Goal: Information Seeking & Learning: Learn about a topic

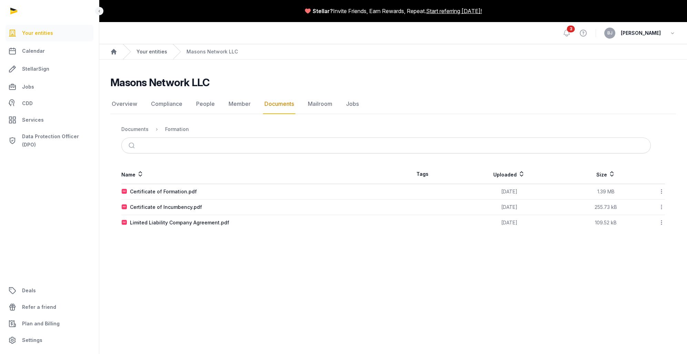
click at [148, 55] on link "Your entities" at bounding box center [152, 51] width 31 height 7
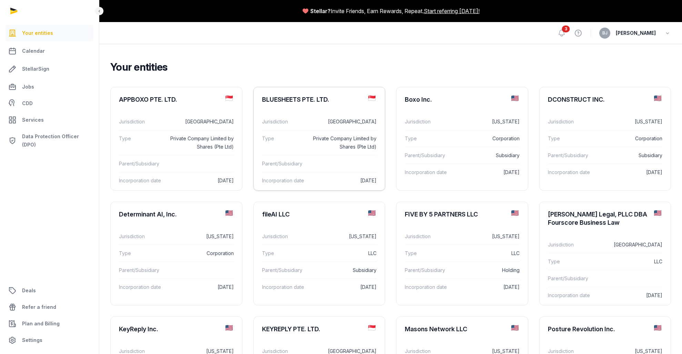
click at [314, 141] on dd "Private Company Limited by Shares (Pte Ltd)" at bounding box center [344, 142] width 66 height 17
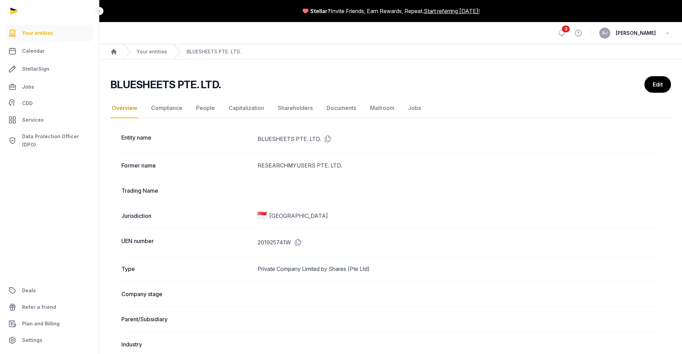
click at [173, 53] on icon "Breadcrumb" at bounding box center [177, 51] width 8 height 15
click at [159, 53] on link "Your entities" at bounding box center [152, 51] width 31 height 7
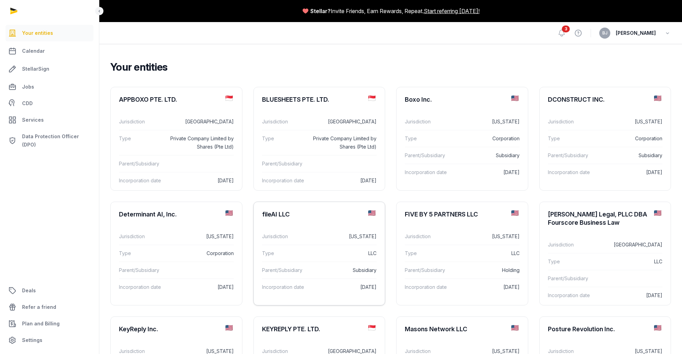
click at [331, 229] on div "Jurisdiction [US_STATE]" at bounding box center [319, 236] width 115 height 17
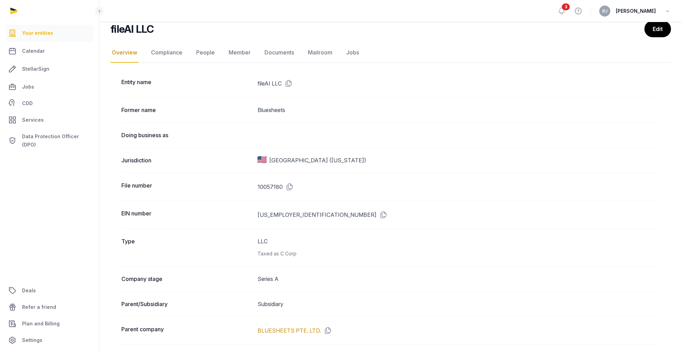
scroll to position [110, 0]
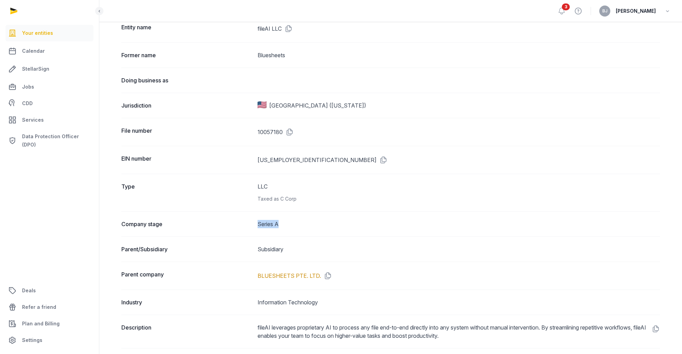
drag, startPoint x: 242, startPoint y: 223, endPoint x: 321, endPoint y: 223, distance: 79.3
click at [321, 223] on div "Company stage Series A" at bounding box center [390, 223] width 539 height 25
click at [321, 223] on dd "Series A" at bounding box center [459, 224] width 403 height 8
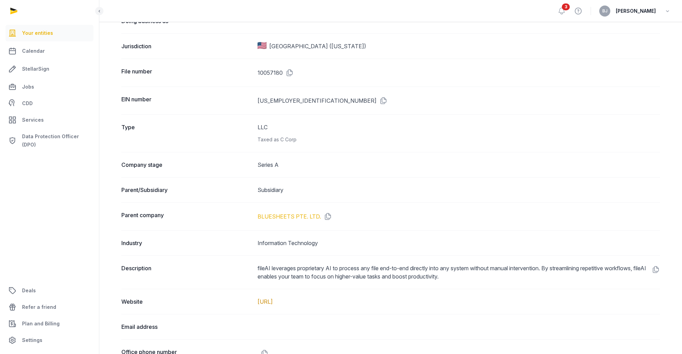
click at [293, 216] on link "BLUESHEETS PTE. LTD." at bounding box center [289, 216] width 63 height 8
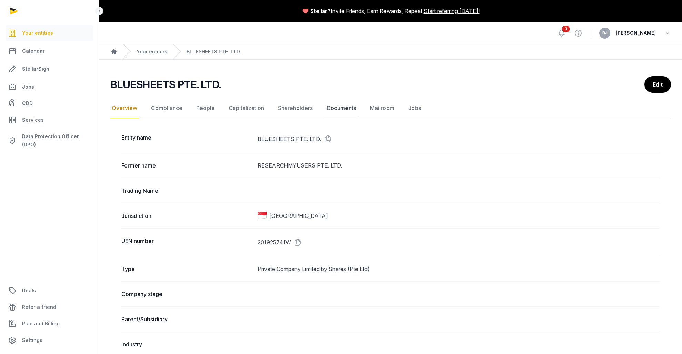
click at [331, 112] on link "Documents" at bounding box center [341, 108] width 32 height 20
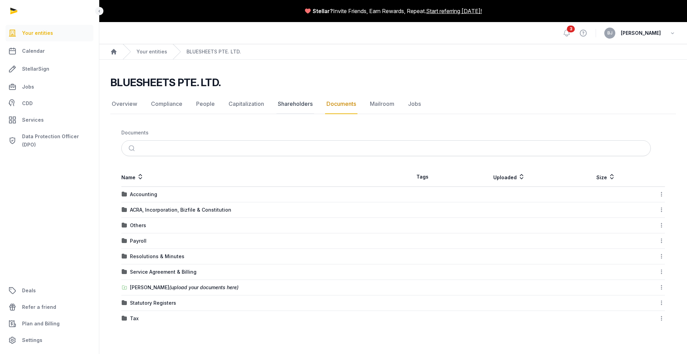
click at [294, 105] on link "Shareholders" at bounding box center [296, 104] width 38 height 20
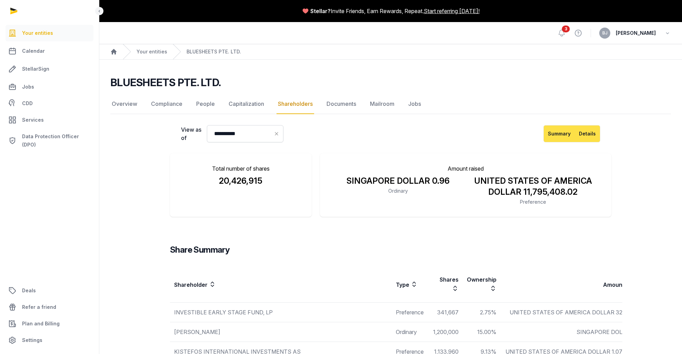
click at [582, 134] on button "Details" at bounding box center [588, 133] width 26 height 17
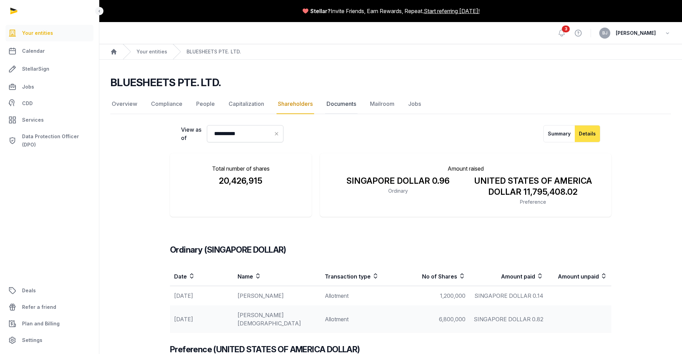
click at [342, 104] on link "Documents" at bounding box center [341, 104] width 32 height 20
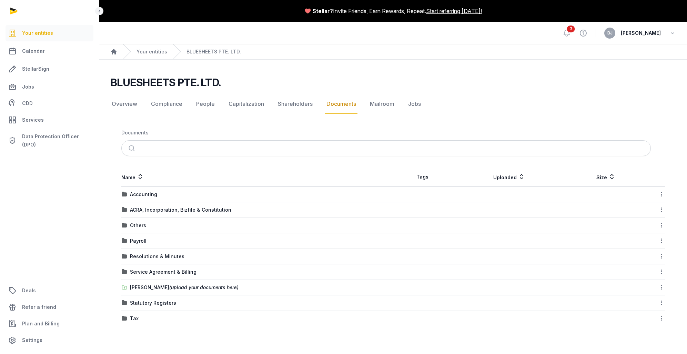
click at [155, 213] on td "ACRA, Incorporation, Bizfile & Constitution" at bounding box center [257, 210] width 272 height 16
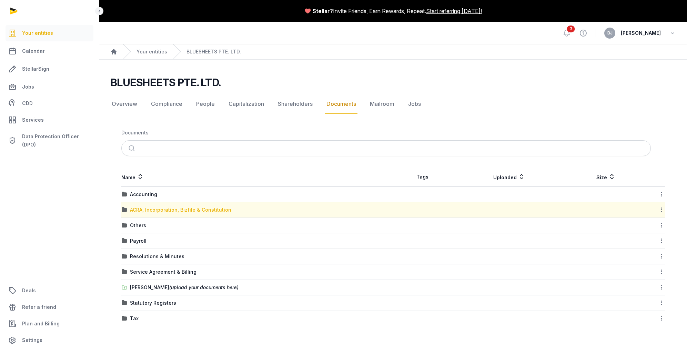
click at [156, 211] on div "ACRA, Incorporation, Bizfile & Constitution" at bounding box center [180, 210] width 101 height 7
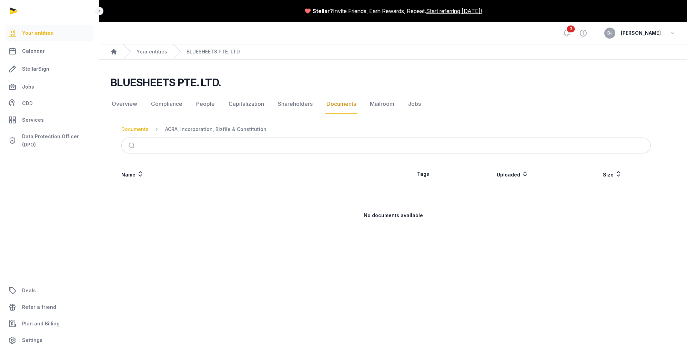
click at [127, 129] on div "Documents" at bounding box center [134, 129] width 27 height 7
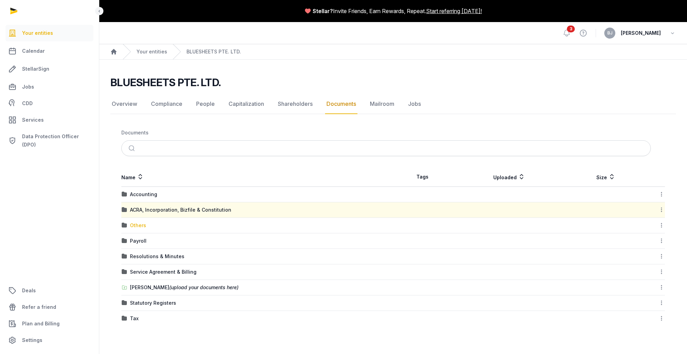
click at [131, 227] on div "Others" at bounding box center [138, 225] width 16 height 7
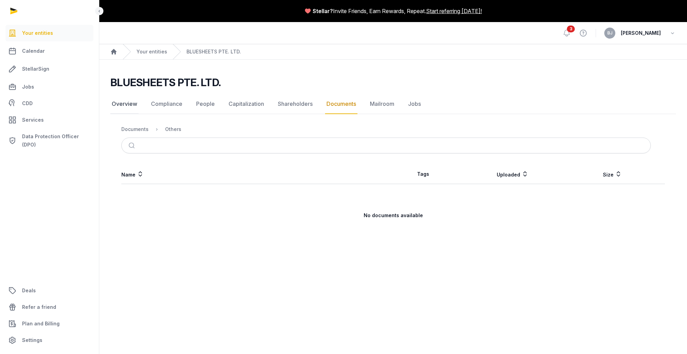
click at [129, 103] on link "Overview" at bounding box center [124, 104] width 28 height 20
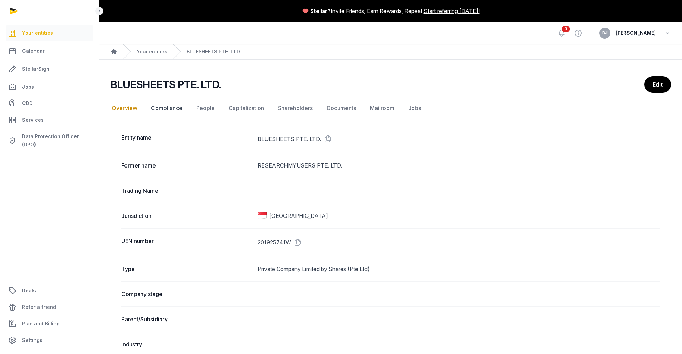
click at [165, 105] on link "Compliance" at bounding box center [167, 108] width 34 height 20
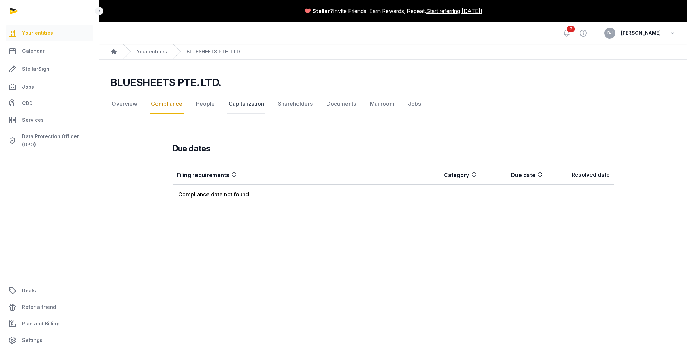
click at [231, 112] on link "Capitalization" at bounding box center [246, 104] width 38 height 20
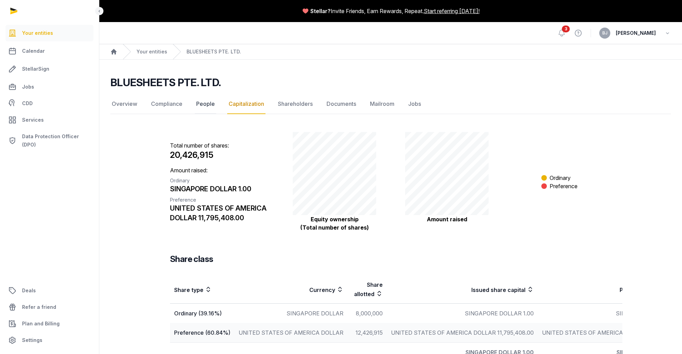
click at [205, 104] on link "People" at bounding box center [205, 104] width 21 height 20
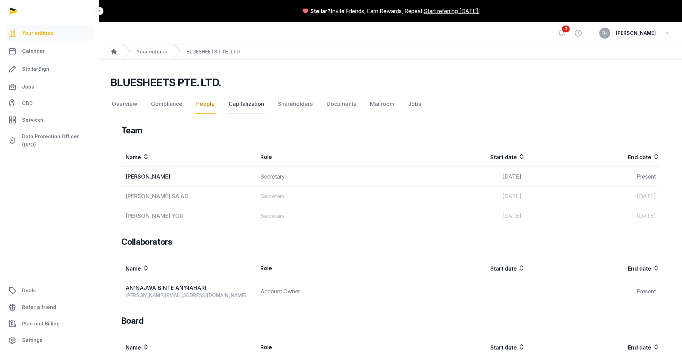
click at [247, 104] on link "Capitalization" at bounding box center [246, 104] width 38 height 20
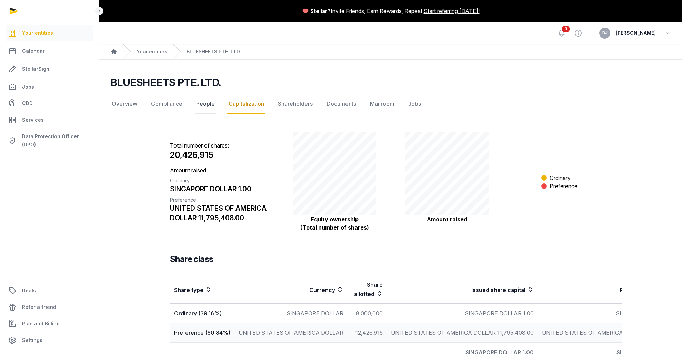
click at [202, 103] on link "People" at bounding box center [205, 104] width 21 height 20
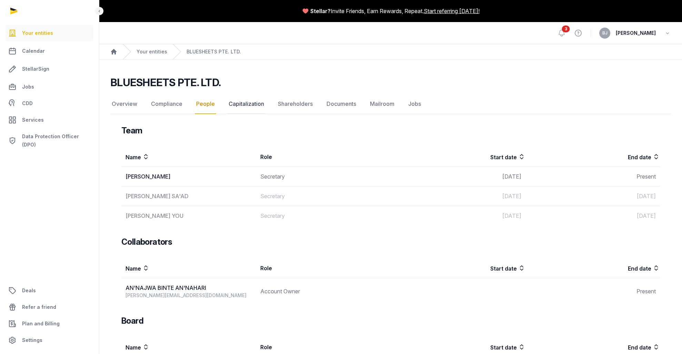
click at [250, 106] on link "Capitalization" at bounding box center [246, 104] width 38 height 20
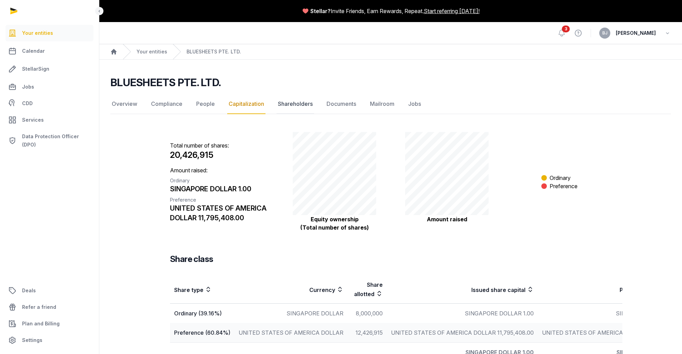
click at [293, 102] on link "Shareholders" at bounding box center [296, 104] width 38 height 20
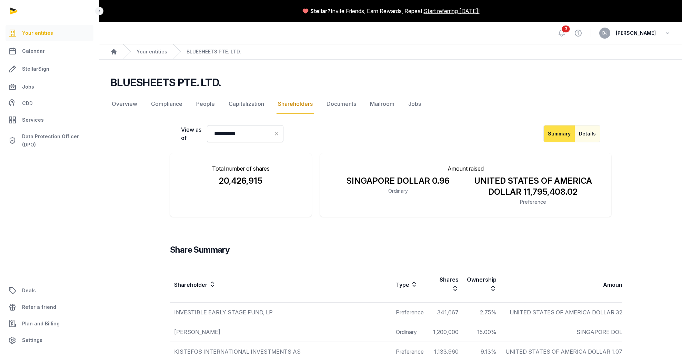
click at [600, 134] on div "**********" at bounding box center [390, 133] width 441 height 17
click at [595, 134] on button "Details" at bounding box center [588, 133] width 26 height 17
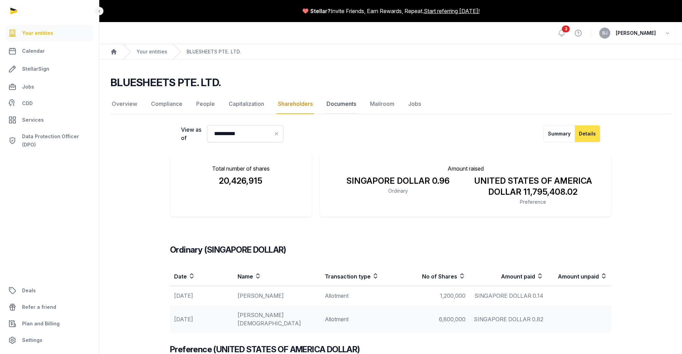
click at [348, 105] on link "Documents" at bounding box center [341, 104] width 32 height 20
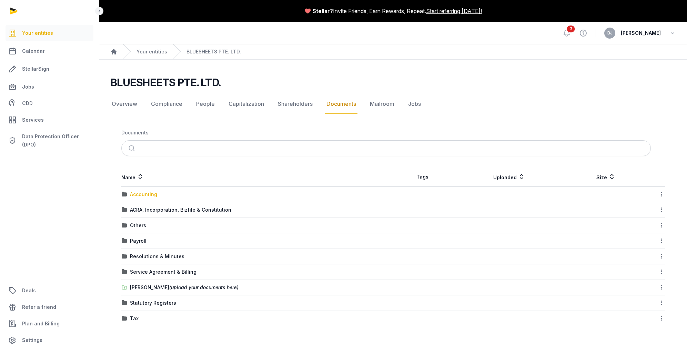
click at [135, 192] on div "Accounting" at bounding box center [143, 194] width 27 height 7
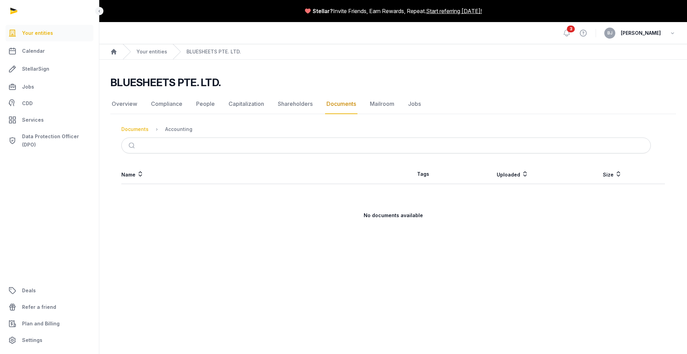
click at [141, 130] on div "Documents" at bounding box center [134, 129] width 27 height 7
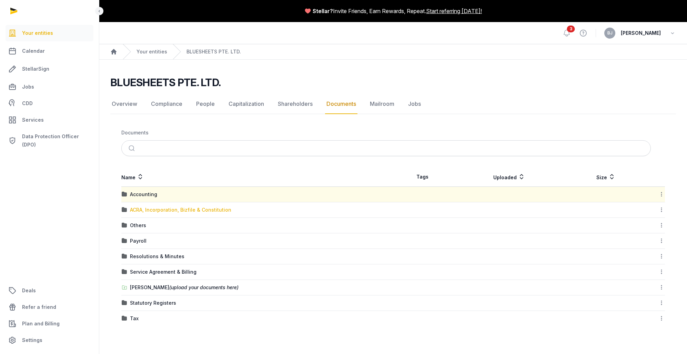
click at [153, 208] on div "ACRA, Incorporation, Bizfile & Constitution" at bounding box center [180, 210] width 101 height 7
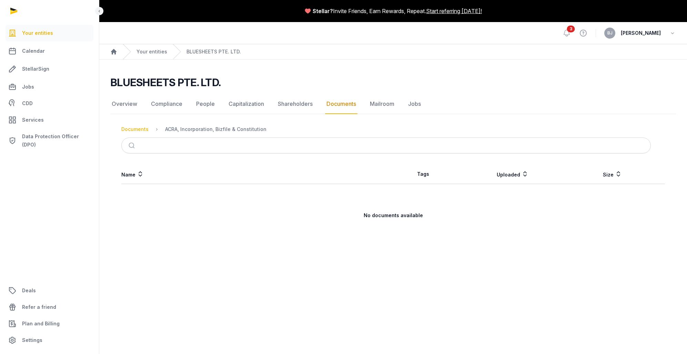
click at [136, 129] on div "Documents" at bounding box center [134, 129] width 27 height 7
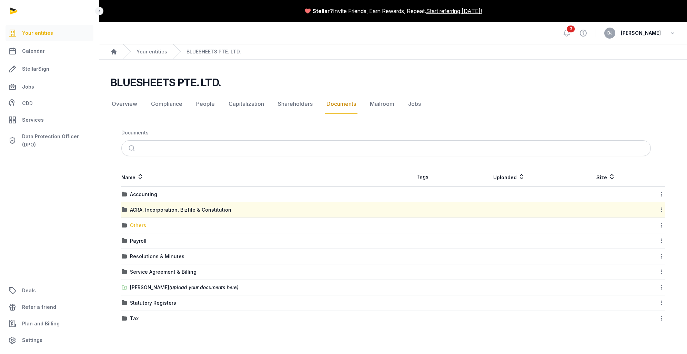
click at [137, 225] on div "Others" at bounding box center [138, 225] width 16 height 7
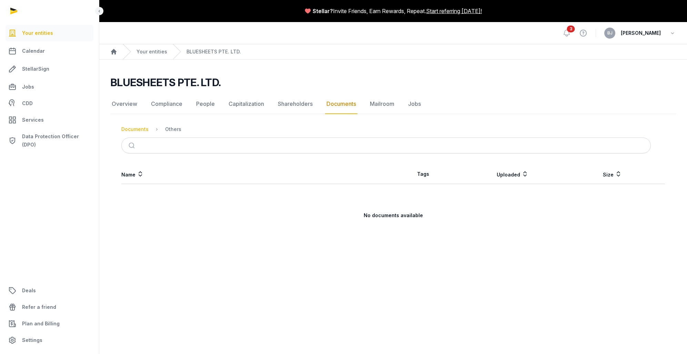
click at [139, 130] on div "Documents" at bounding box center [134, 129] width 27 height 7
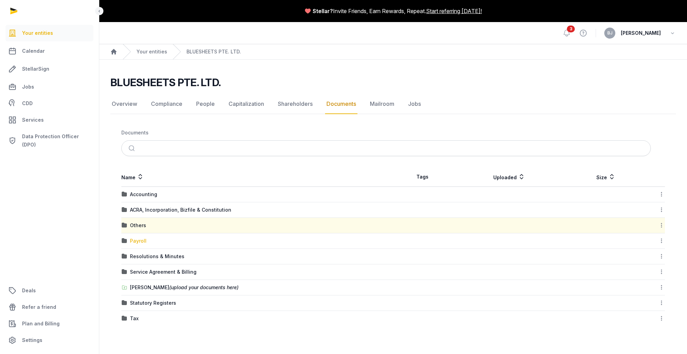
click at [144, 241] on div "Payroll" at bounding box center [138, 241] width 17 height 7
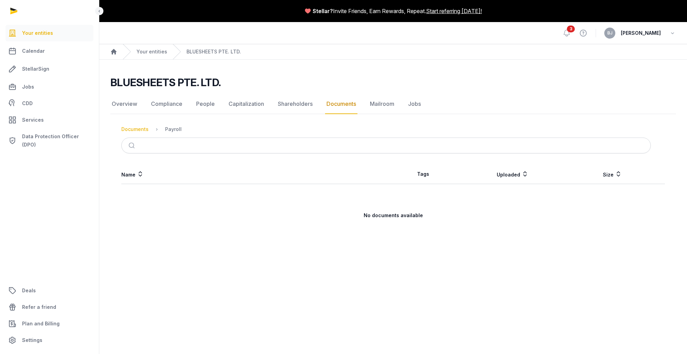
click at [135, 130] on div "Documents" at bounding box center [134, 129] width 27 height 7
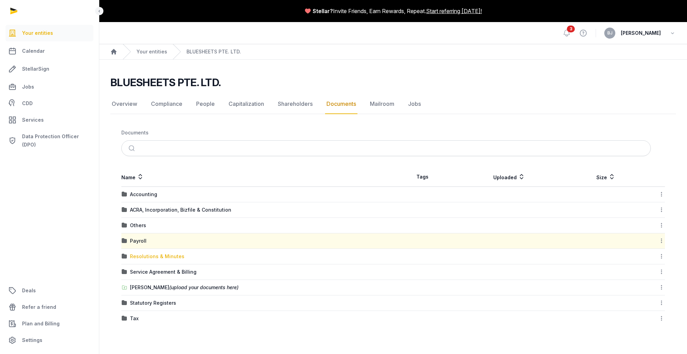
click at [133, 254] on div "Resolutions & Minutes" at bounding box center [157, 256] width 54 height 7
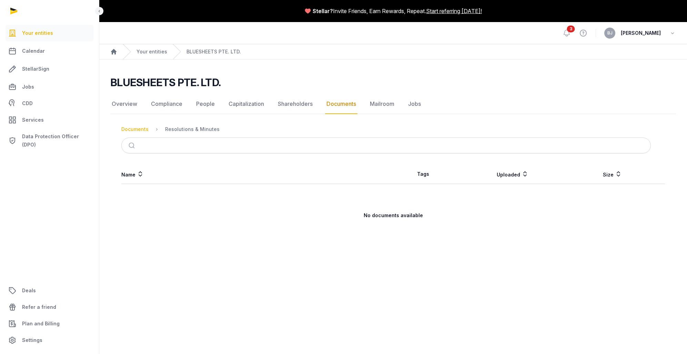
click at [140, 129] on div "Documents" at bounding box center [134, 129] width 27 height 7
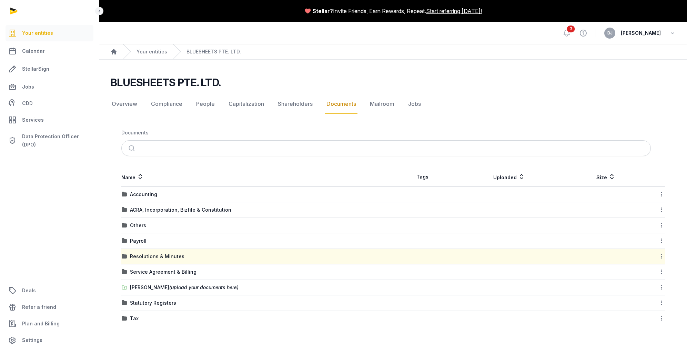
click at [154, 267] on td "Service Agreement & Billing" at bounding box center [257, 272] width 272 height 16
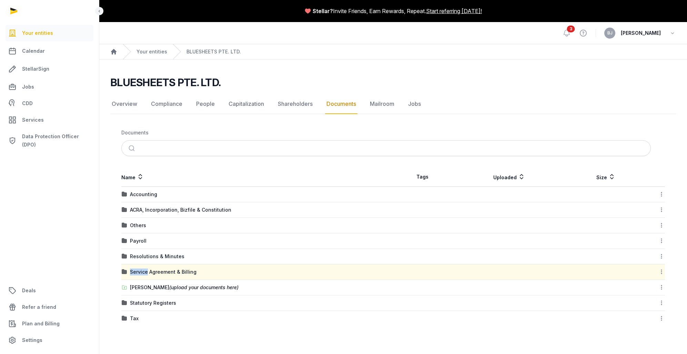
click at [153, 267] on td "Service Agreement & Billing" at bounding box center [257, 272] width 272 height 16
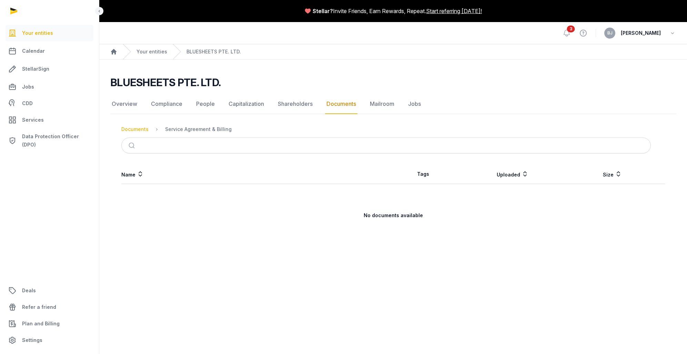
click at [137, 130] on div "Documents" at bounding box center [134, 129] width 27 height 7
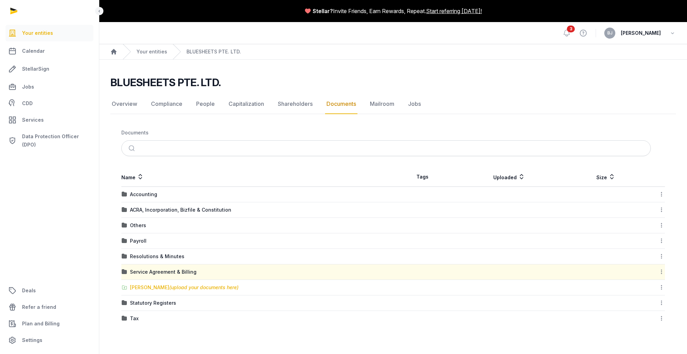
click at [159, 288] on div "[PERSON_NAME] (upload your documents here)" at bounding box center [184, 287] width 109 height 7
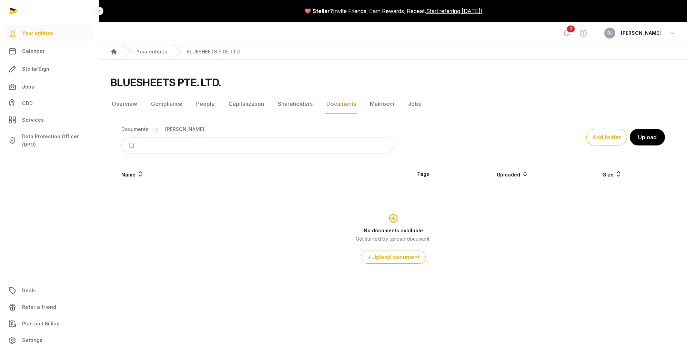
click at [128, 135] on nav "Documents Shared Folder" at bounding box center [257, 129] width 272 height 17
click at [129, 130] on div "Documents" at bounding box center [134, 129] width 27 height 7
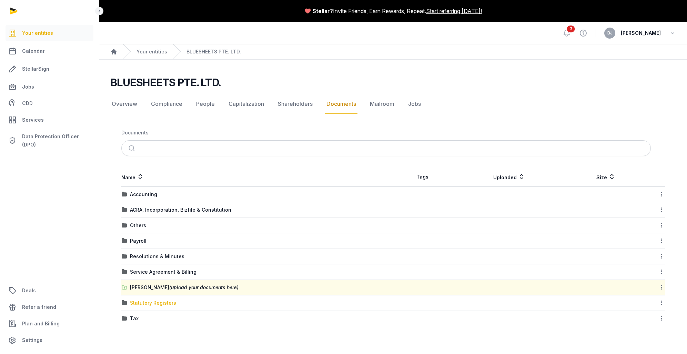
click at [150, 303] on div "Statutory Registers" at bounding box center [153, 303] width 46 height 7
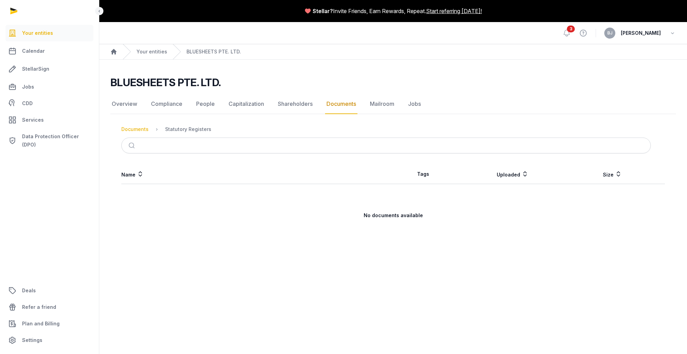
click at [137, 131] on div "Documents" at bounding box center [134, 129] width 27 height 7
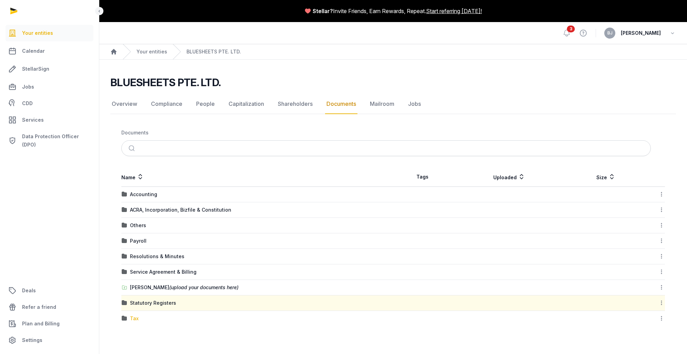
click at [135, 319] on div "Tax" at bounding box center [134, 318] width 9 height 7
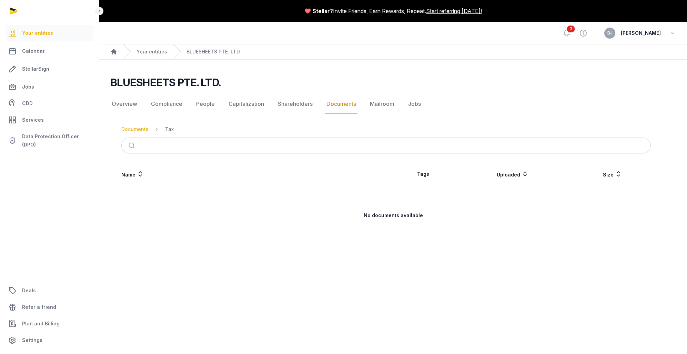
click at [130, 131] on div "Documents" at bounding box center [134, 129] width 27 height 7
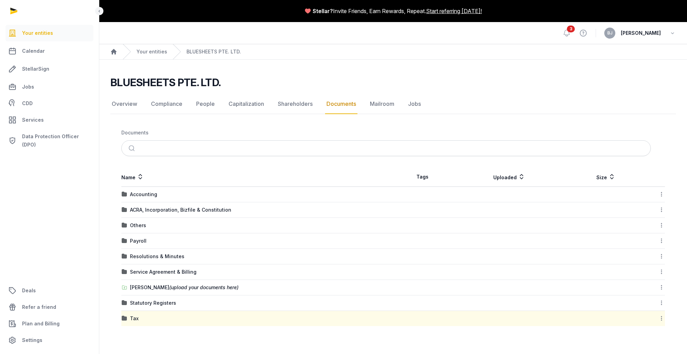
click at [162, 56] on div "Your entities" at bounding box center [145, 51] width 44 height 15
click at [160, 53] on link "Your entities" at bounding box center [152, 51] width 31 height 7
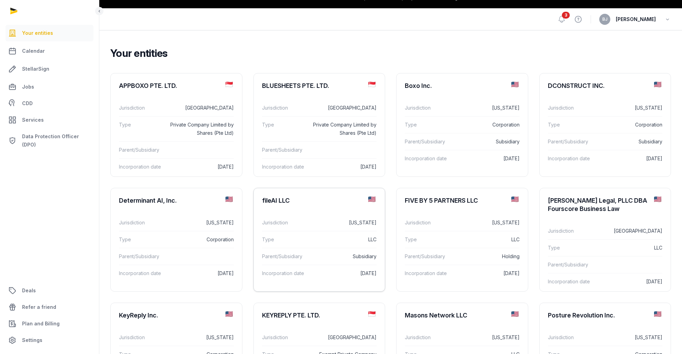
scroll to position [46, 0]
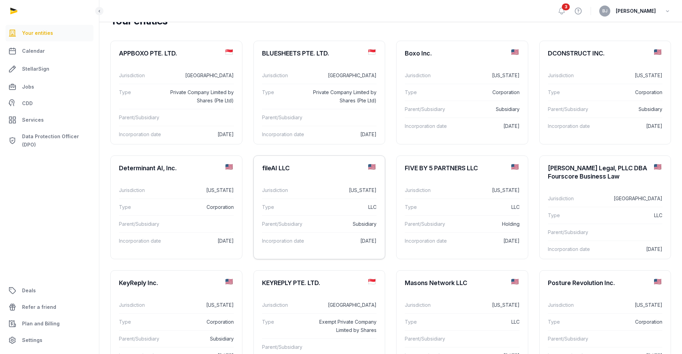
click at [316, 219] on div "Parent/Subsidiary Subsidiary" at bounding box center [319, 223] width 115 height 17
